Goal: Task Accomplishment & Management: Use online tool/utility

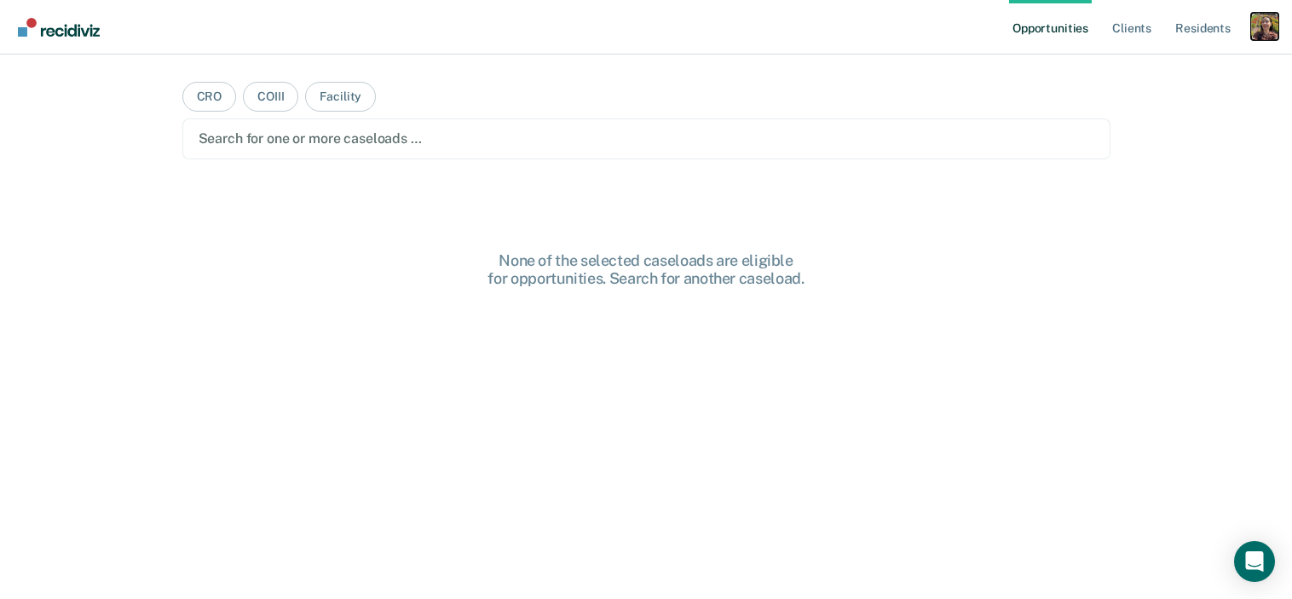
click at [1270, 13] on div "Profile dropdown button" at bounding box center [1264, 26] width 27 height 27
click at [1162, 59] on div "Profile How it works Log Out" at bounding box center [1196, 91] width 165 height 84
click at [1151, 75] on link "Profile" at bounding box center [1196, 69] width 137 height 14
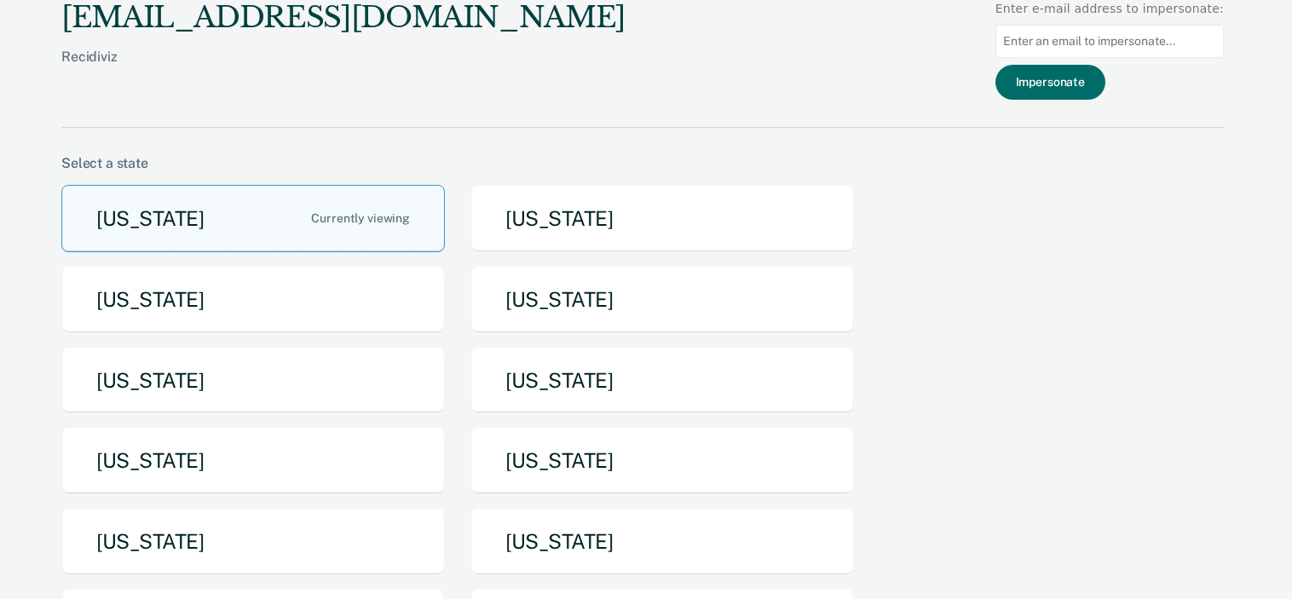
click at [1159, 42] on input at bounding box center [1110, 41] width 228 height 33
paste input "[EMAIL_ADDRESS][US_STATE][DOMAIN_NAME]"
type input "[EMAIL_ADDRESS][US_STATE][DOMAIN_NAME]"
click at [1063, 102] on div "[EMAIL_ADDRESS][DOMAIN_NAME] Recidiviz Enter e-mail address to impersonate: [EM…" at bounding box center [642, 64] width 1163 height 128
click at [1075, 88] on button "Impersonate" at bounding box center [1051, 82] width 110 height 35
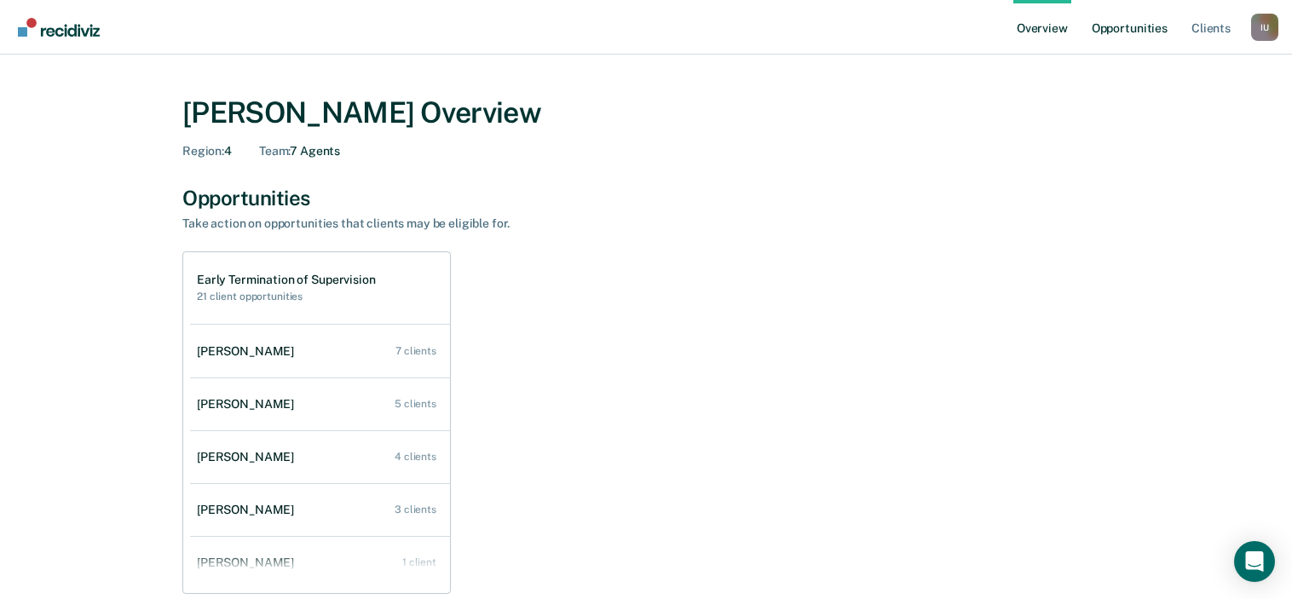
click at [1147, 26] on link "Opportunities" at bounding box center [1130, 27] width 83 height 55
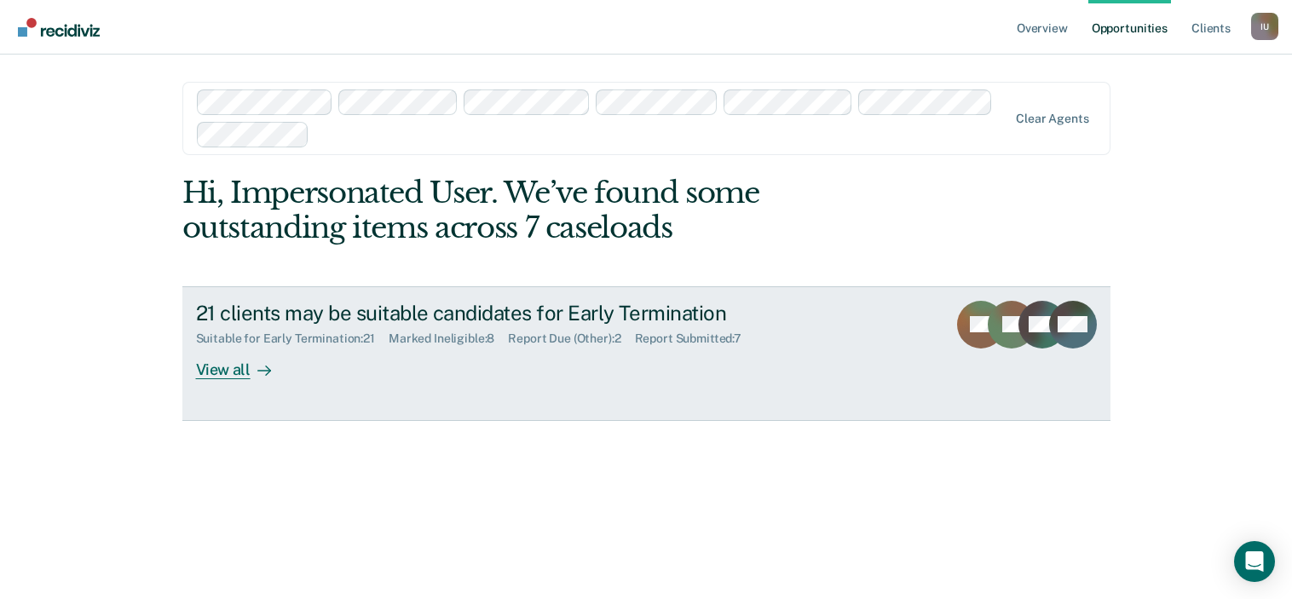
click at [494, 367] on div "21 clients may be suitable candidates for Early Termination Suitable for Early …" at bounding box center [515, 340] width 639 height 78
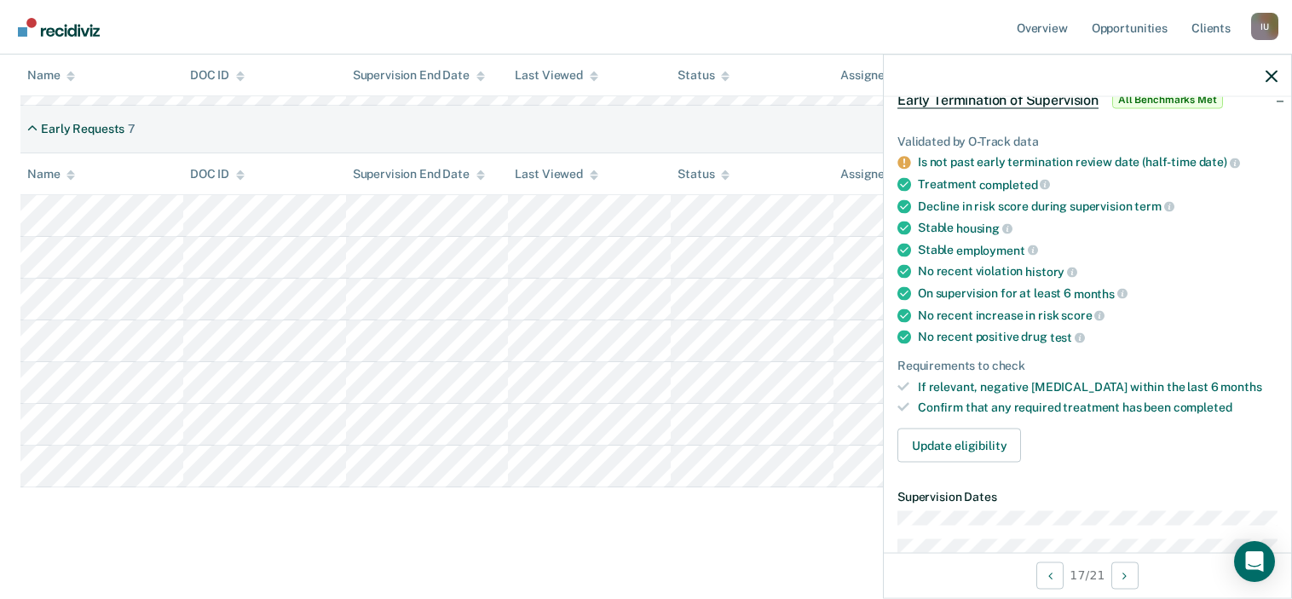
scroll to position [85, 0]
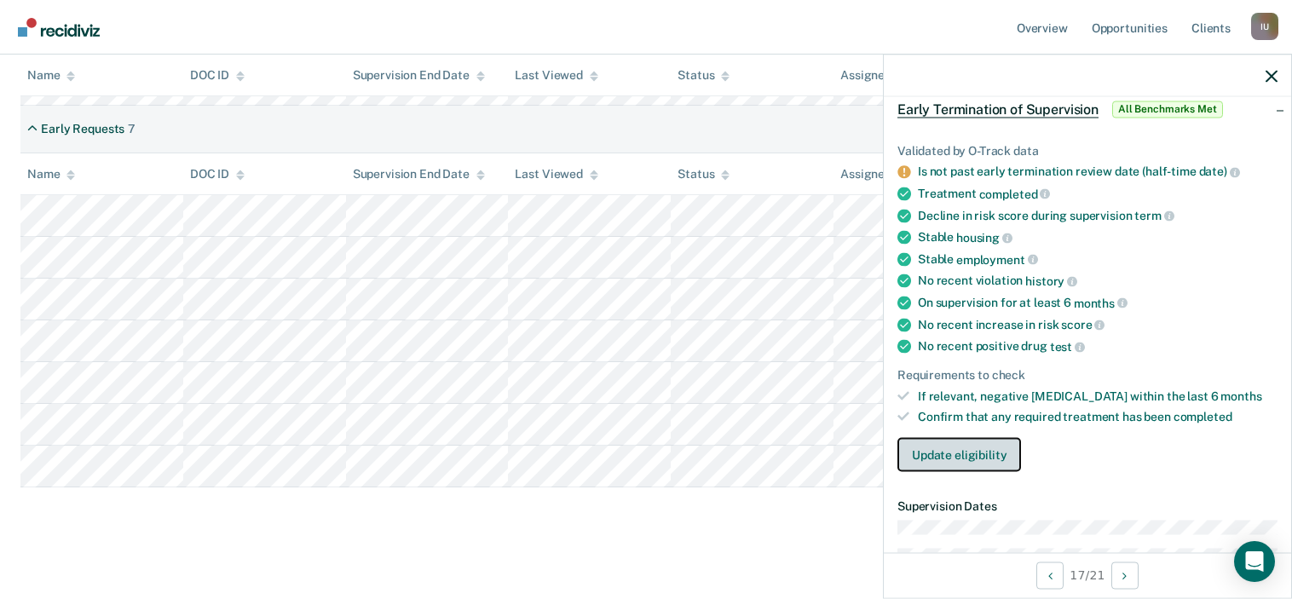
click at [1001, 464] on button "Update eligibility" at bounding box center [960, 455] width 124 height 34
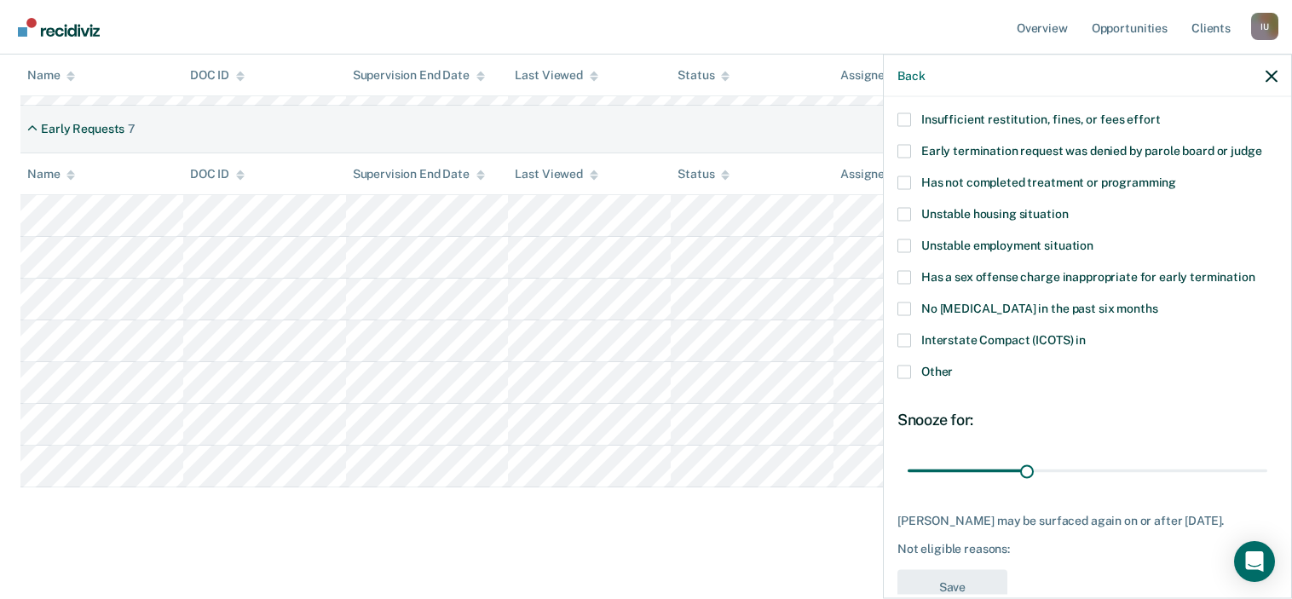
scroll to position [0, 0]
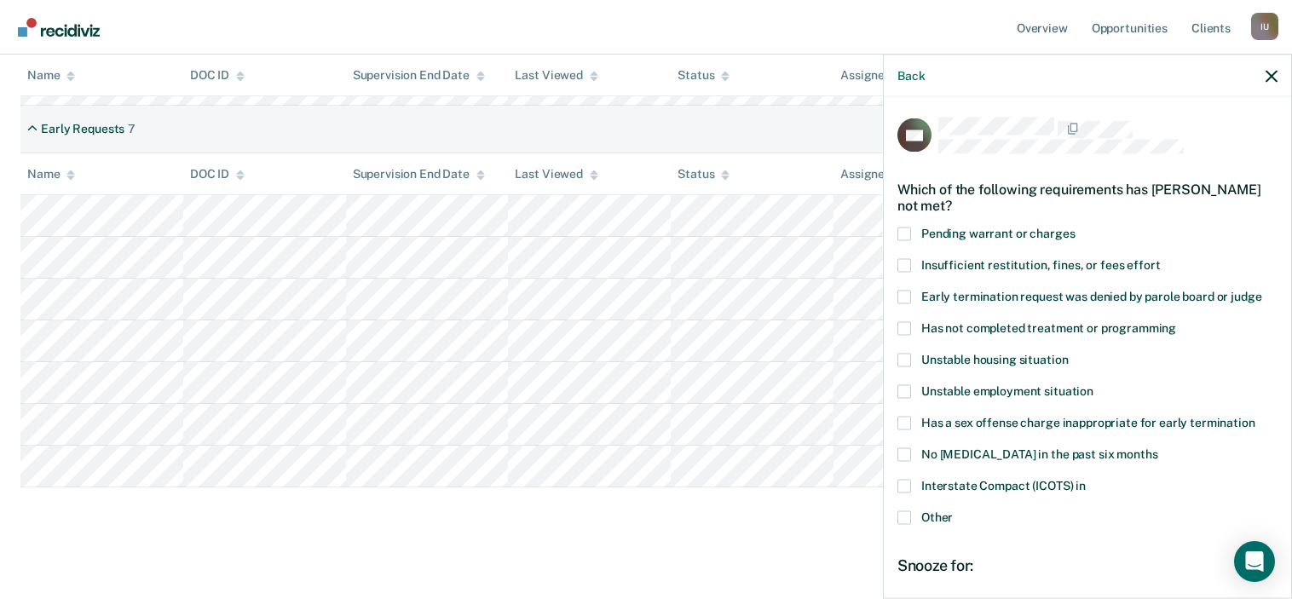
click at [1270, 88] on div "Back" at bounding box center [1087, 76] width 407 height 43
click at [1274, 75] on icon "button" at bounding box center [1272, 76] width 12 height 12
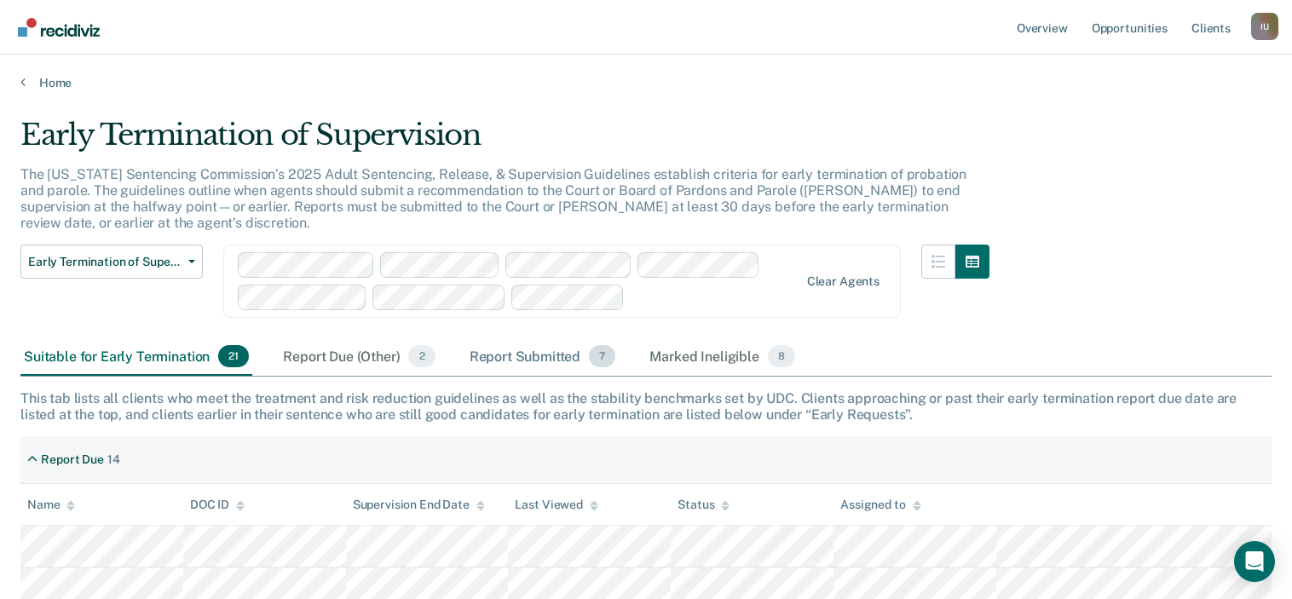
click at [522, 358] on div "Report Submitted 7" at bounding box center [542, 357] width 153 height 38
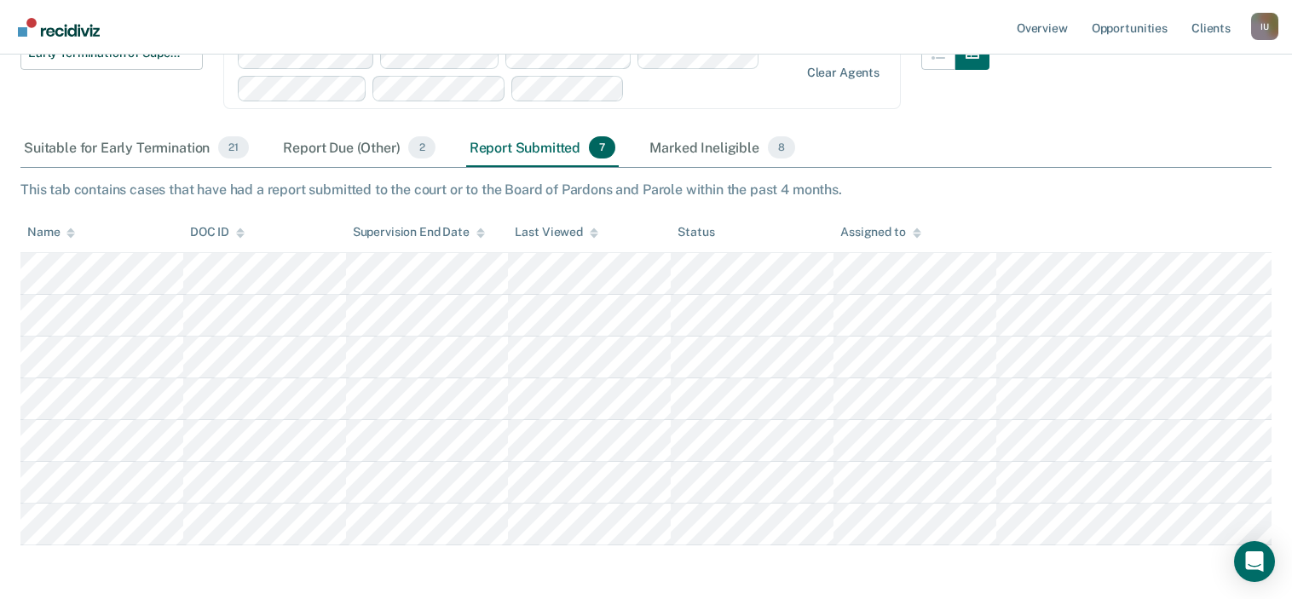
scroll to position [278, 0]
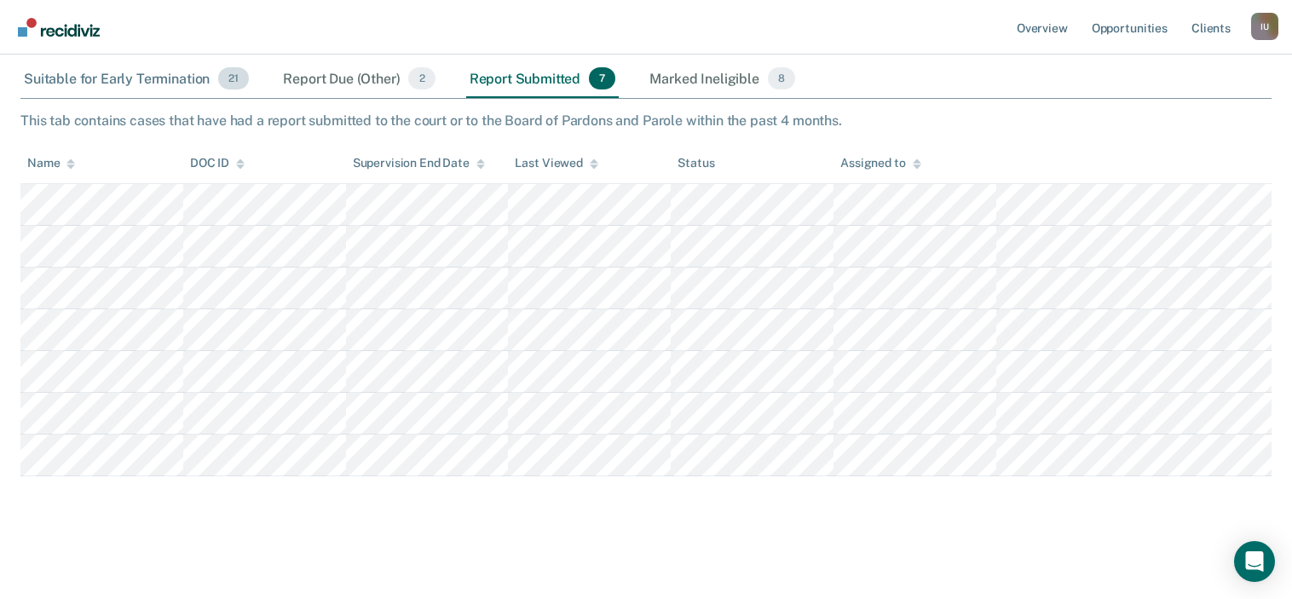
click at [159, 79] on div "Suitable for Early Termination 21" at bounding box center [136, 80] width 232 height 38
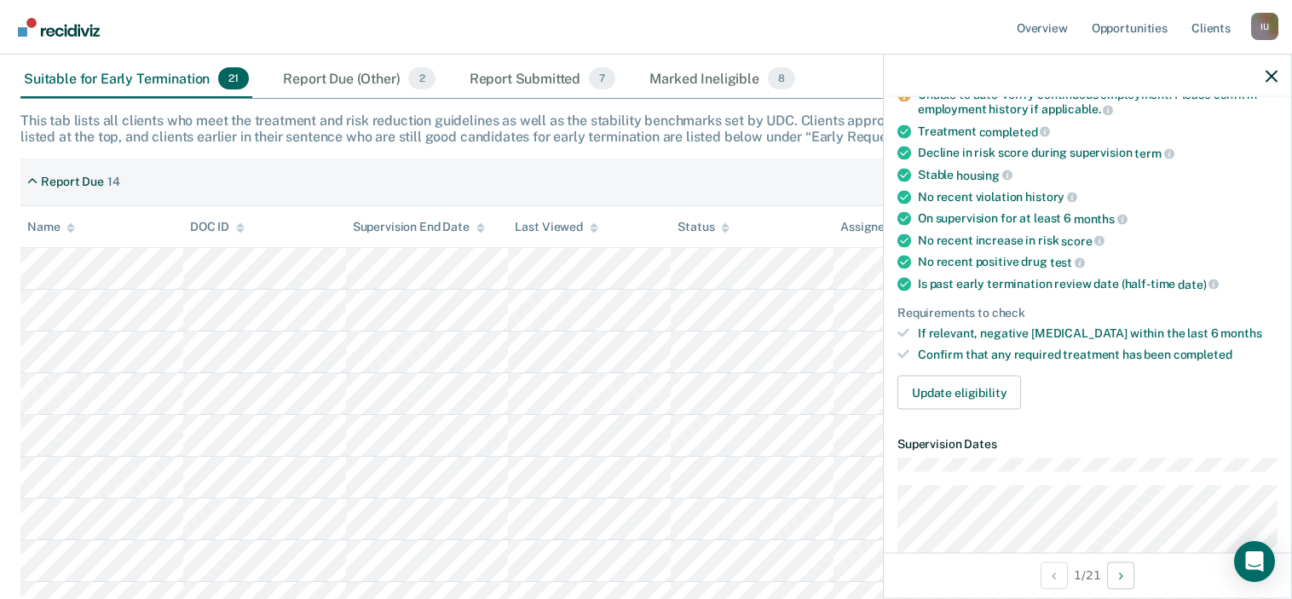
scroll to position [165, 0]
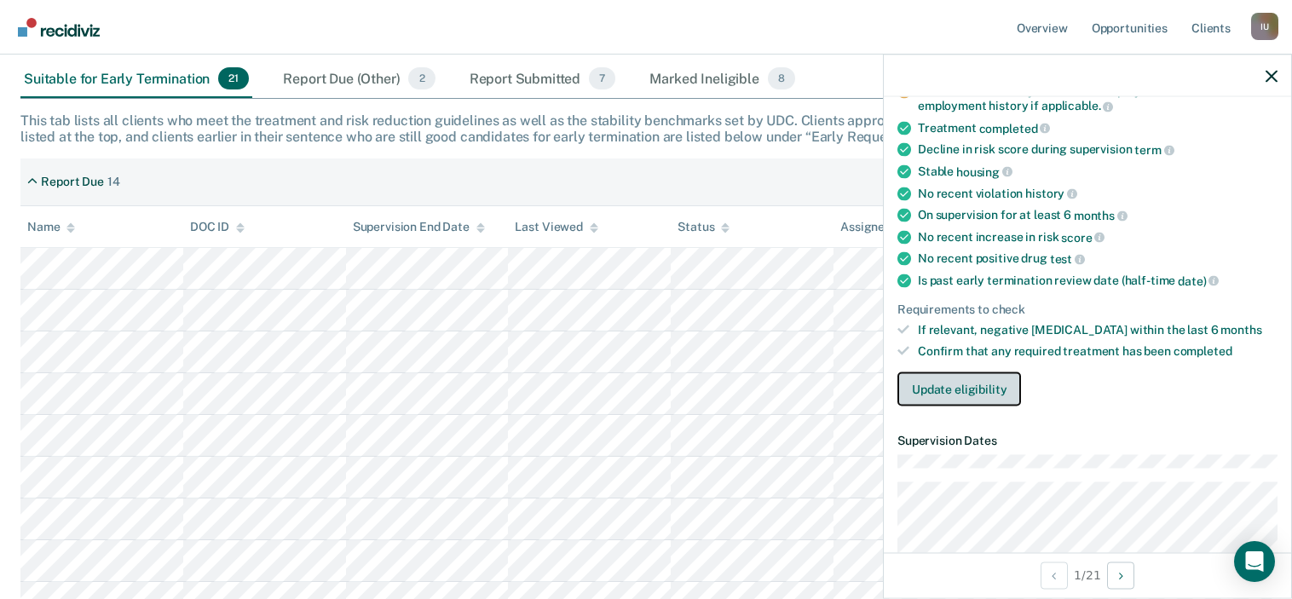
click at [980, 383] on button "Update eligibility" at bounding box center [960, 389] width 124 height 34
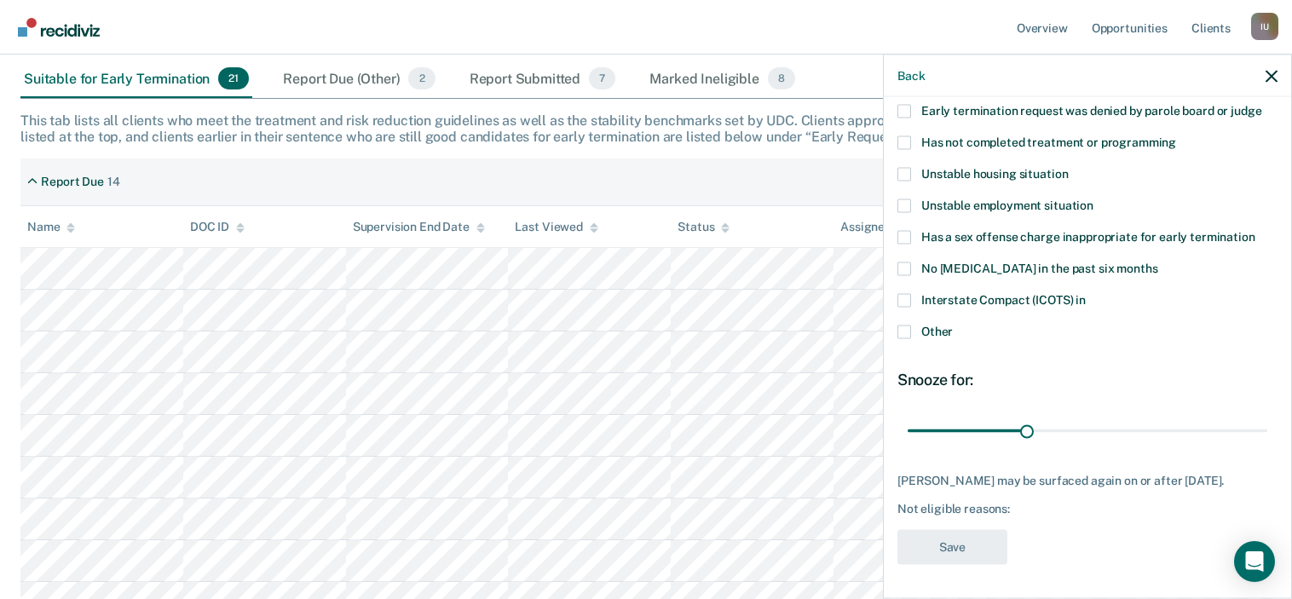
scroll to position [0, 0]
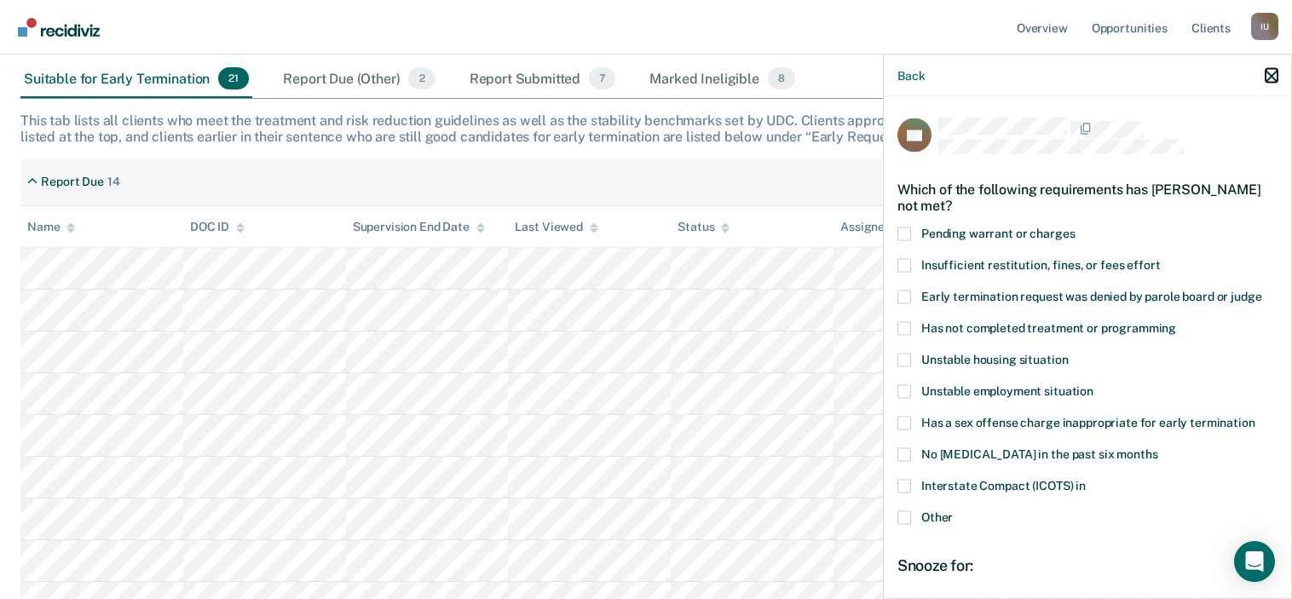
click at [1276, 73] on icon "button" at bounding box center [1272, 76] width 12 height 12
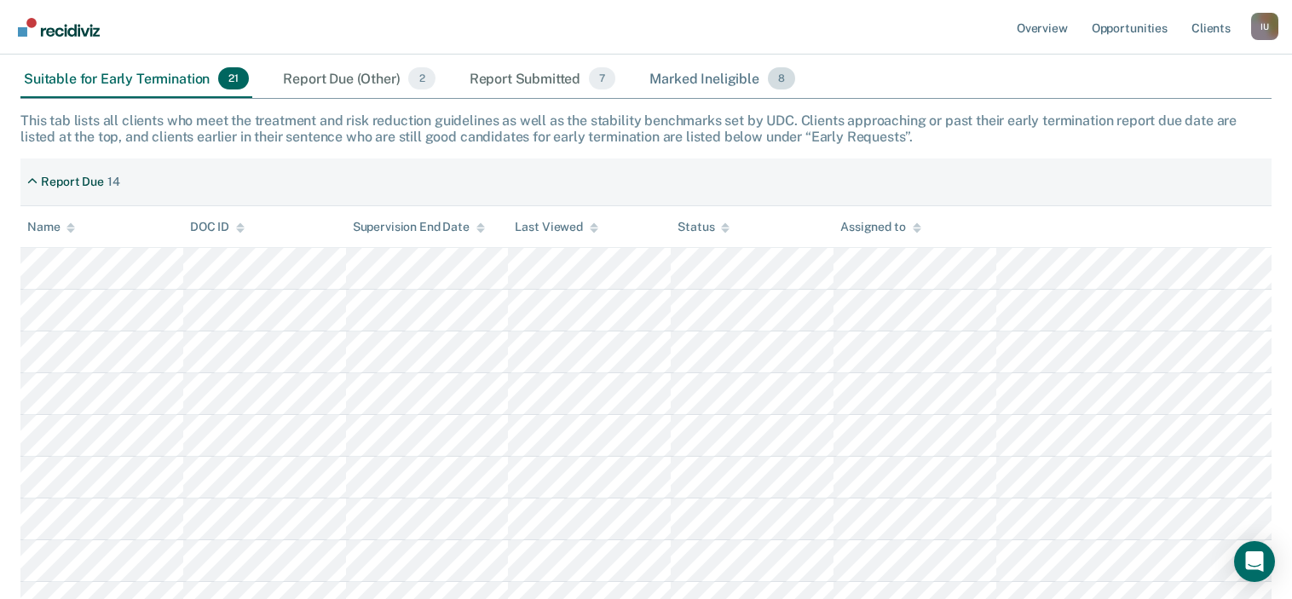
click at [706, 84] on div "Marked Ineligible 8" at bounding box center [722, 80] width 153 height 38
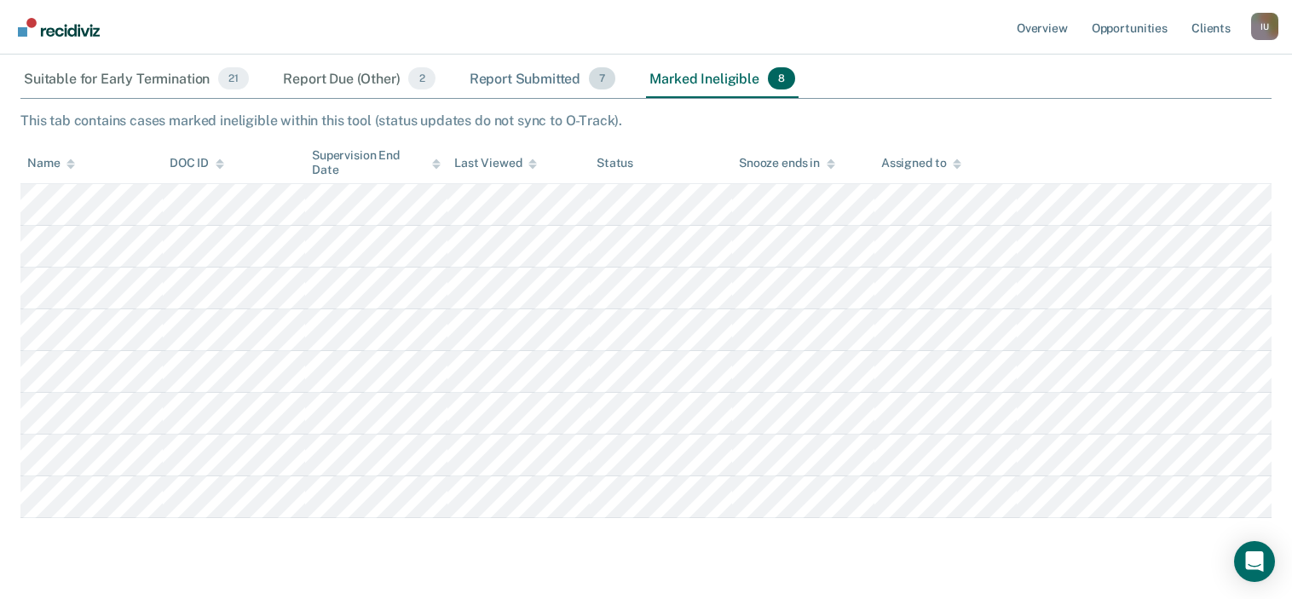
click at [483, 73] on div "Report Submitted 7" at bounding box center [542, 80] width 153 height 38
